Goal: Task Accomplishment & Management: Use online tool/utility

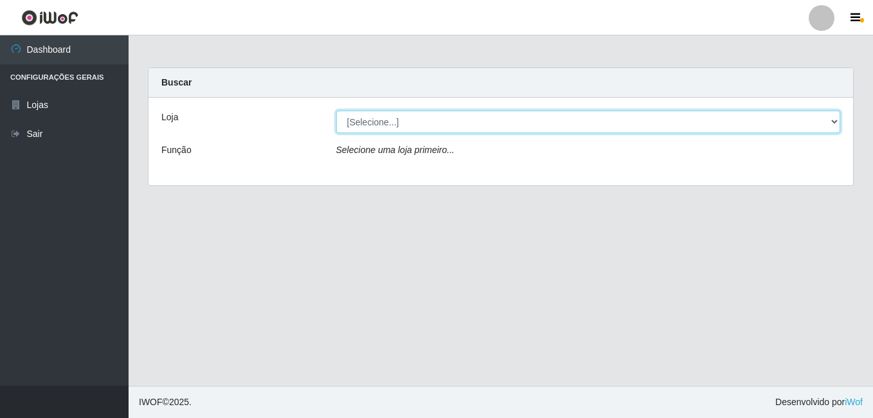
click at [379, 123] on select "[Selecione...] Ajubá Mercado" at bounding box center [588, 122] width 504 height 22
select select "402"
click at [336, 111] on select "[Selecione...] Ajubá Mercado" at bounding box center [588, 122] width 504 height 22
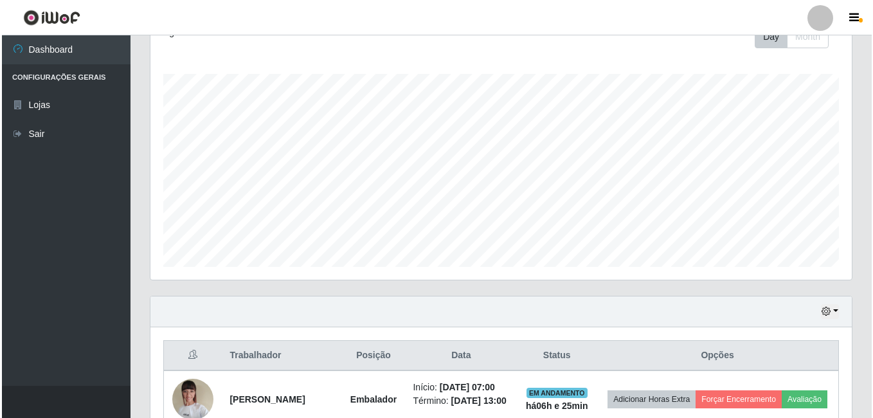
scroll to position [386, 0]
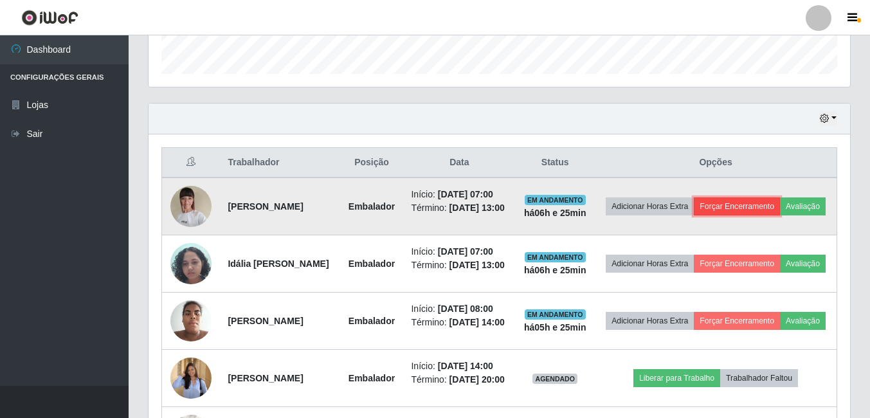
click at [780, 206] on button "Forçar Encerramento" at bounding box center [736, 206] width 86 height 18
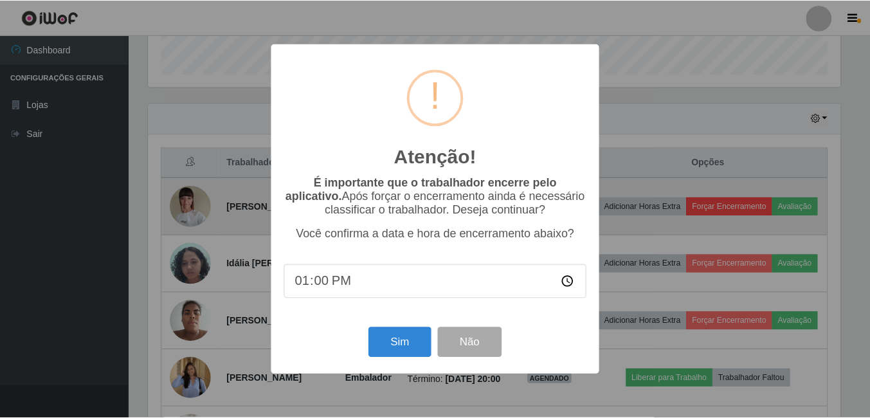
scroll to position [267, 695]
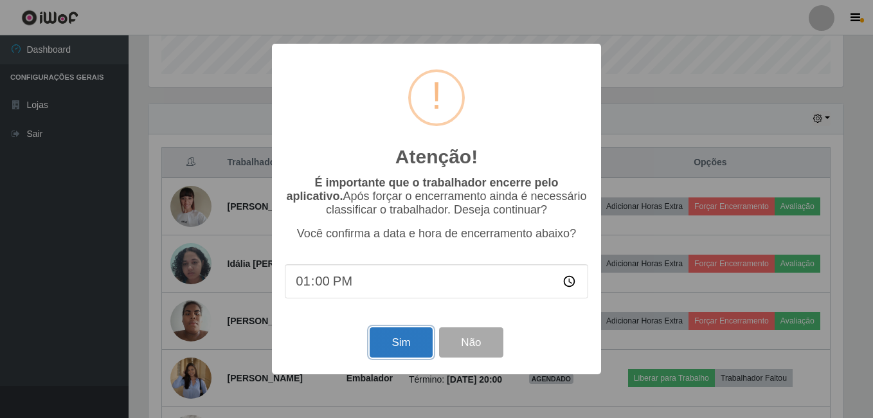
click at [411, 335] on button "Sim" at bounding box center [401, 342] width 62 height 30
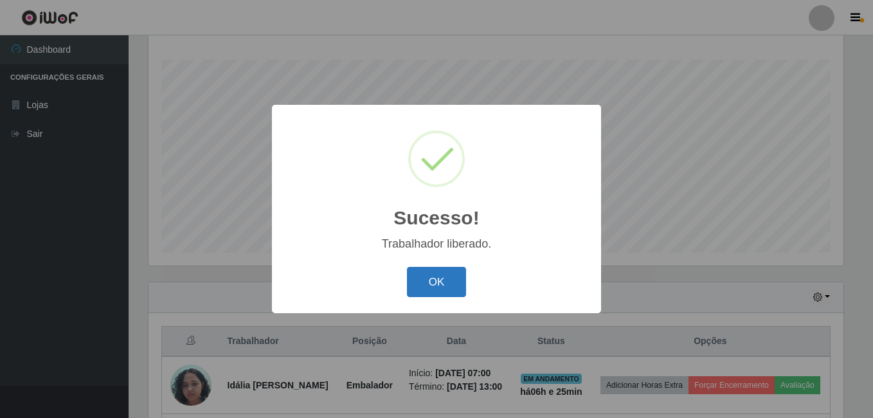
click at [430, 289] on button "OK" at bounding box center [437, 282] width 60 height 30
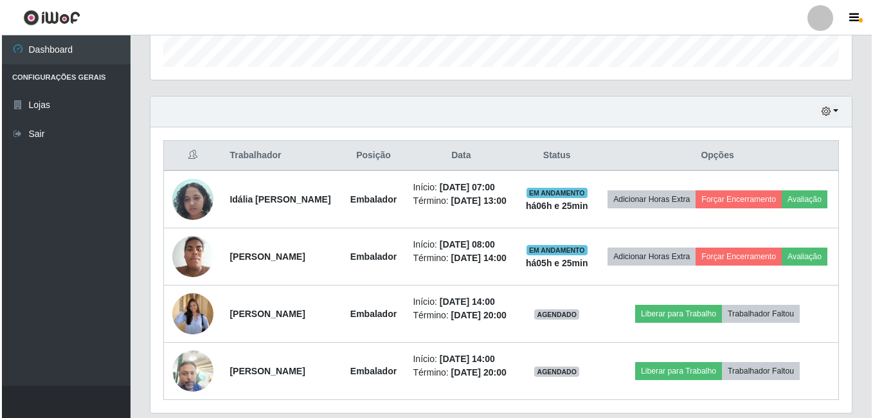
scroll to position [400, 0]
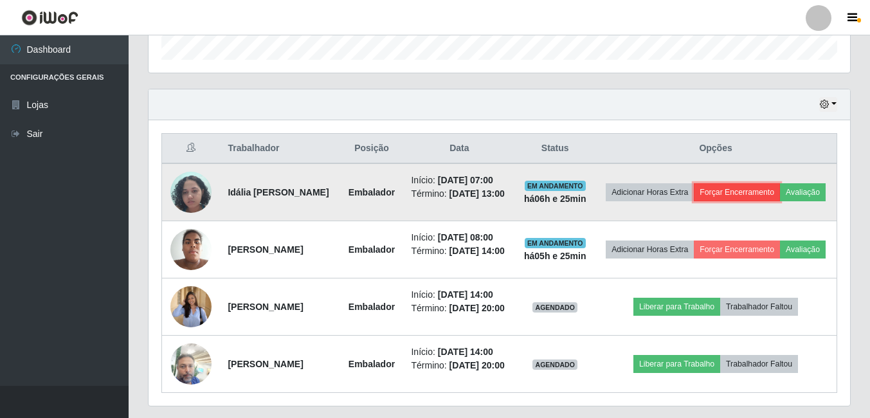
click at [776, 186] on button "Forçar Encerramento" at bounding box center [736, 192] width 86 height 18
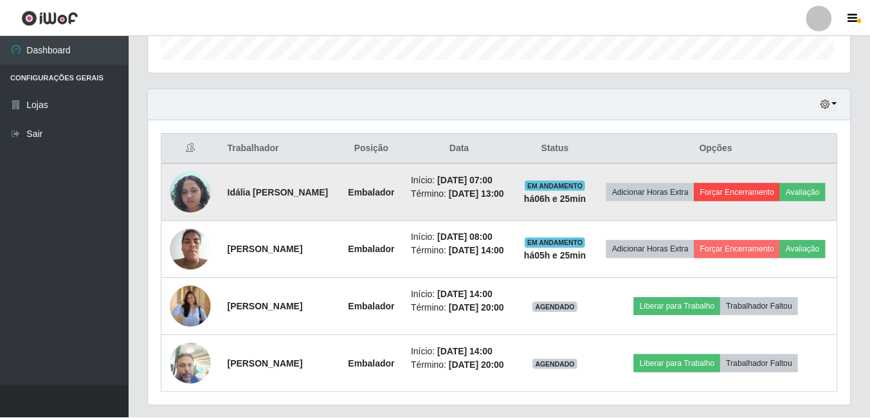
scroll to position [267, 695]
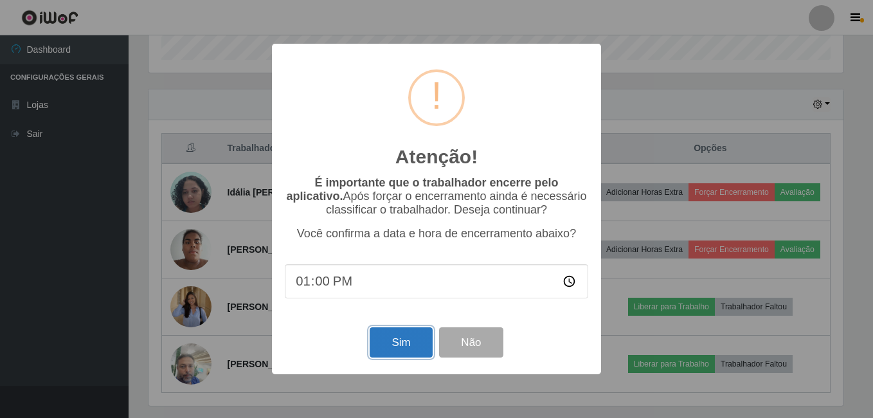
click at [398, 350] on button "Sim" at bounding box center [401, 342] width 62 height 30
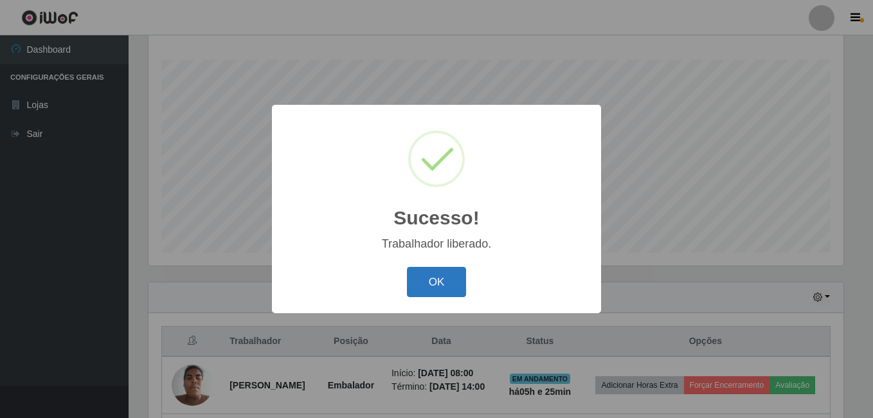
click at [451, 283] on button "OK" at bounding box center [437, 282] width 60 height 30
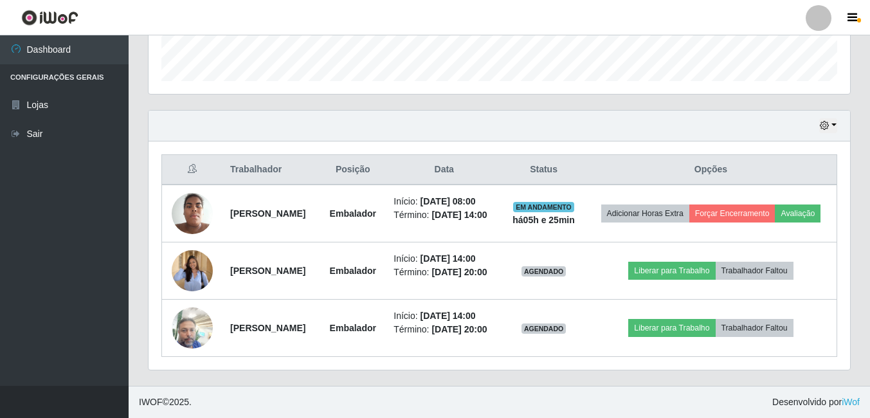
scroll to position [400, 0]
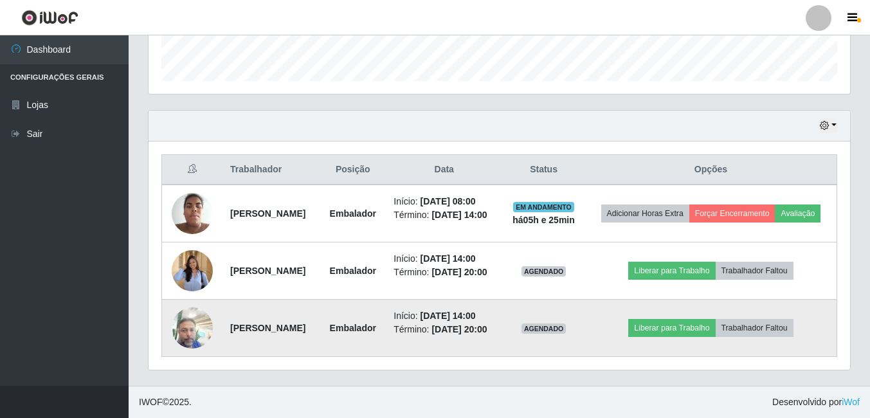
click at [192, 320] on img at bounding box center [192, 327] width 41 height 55
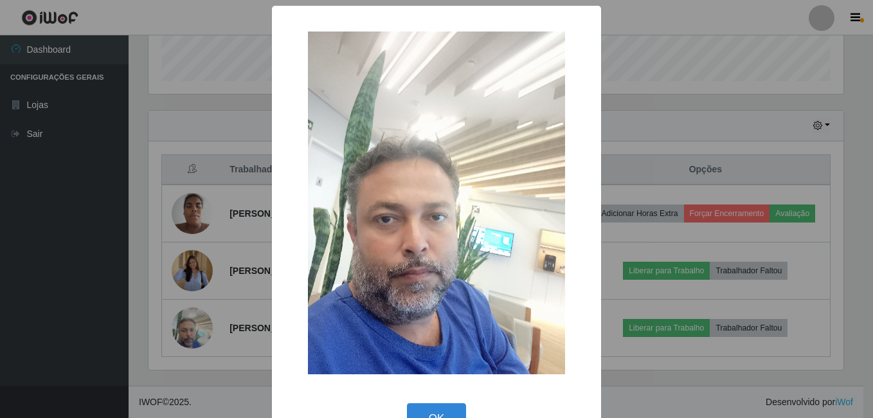
click at [85, 277] on div "× OK Cancel" at bounding box center [436, 209] width 873 height 418
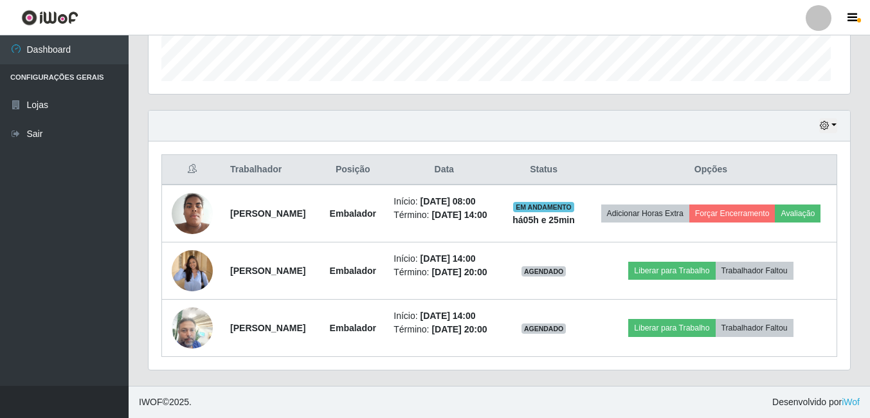
scroll to position [267, 701]
click at [51, 219] on ul "Dashboard Configurações Gerais Lojas Sair" at bounding box center [64, 210] width 129 height 350
